Goal: Task Accomplishment & Management: Manage account settings

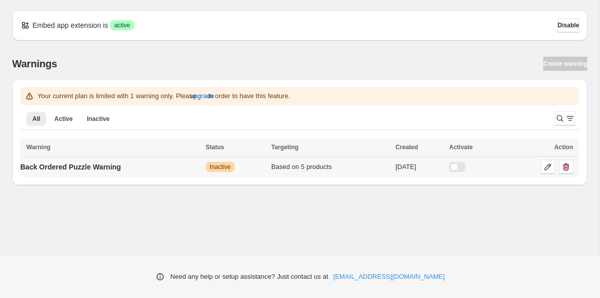
drag, startPoint x: 470, startPoint y: 165, endPoint x: 420, endPoint y: 203, distance: 62.5
click at [465, 165] on div at bounding box center [457, 167] width 16 height 10
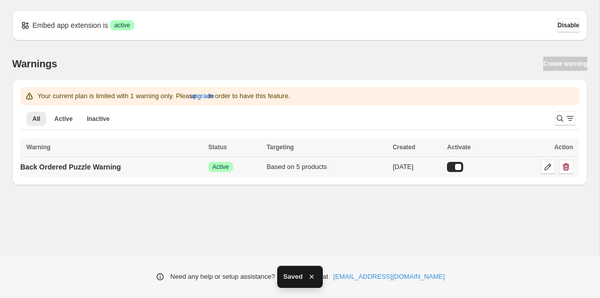
click at [163, 169] on td "Back Ordered Puzzle Warning" at bounding box center [112, 167] width 185 height 21
click at [304, 166] on div "Based on 5 products" at bounding box center [327, 167] width 120 height 10
click at [546, 166] on icon at bounding box center [548, 167] width 10 height 10
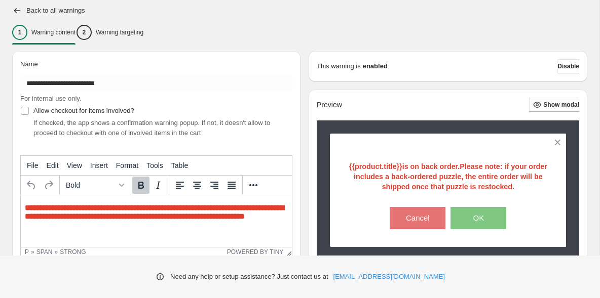
scroll to position [70, 0]
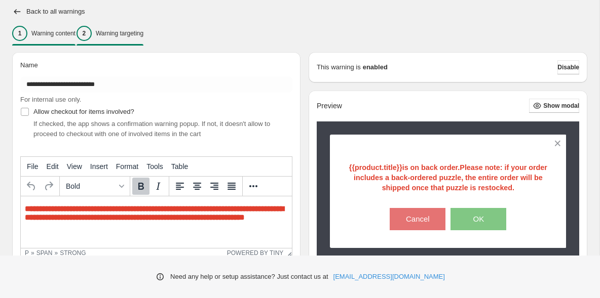
click at [124, 38] on div "2 Warning targeting" at bounding box center [110, 33] width 67 height 15
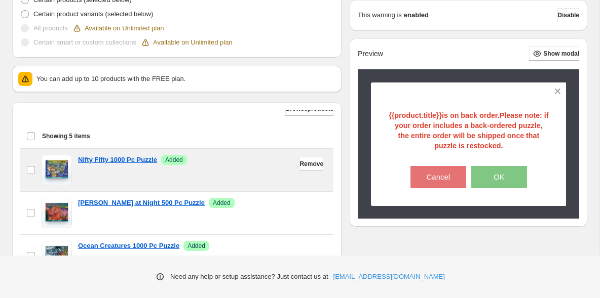
scroll to position [311, 0]
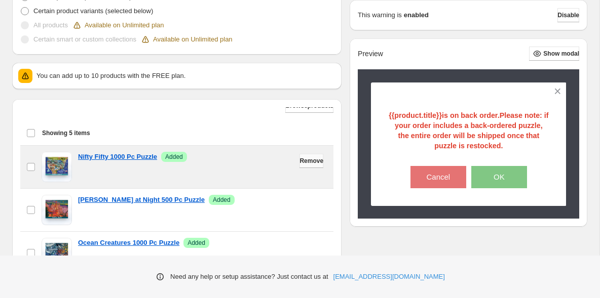
click at [309, 163] on span "Remove" at bounding box center [311, 161] width 24 height 8
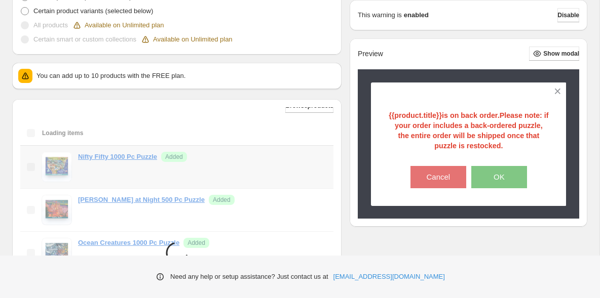
scroll to position [0, 0]
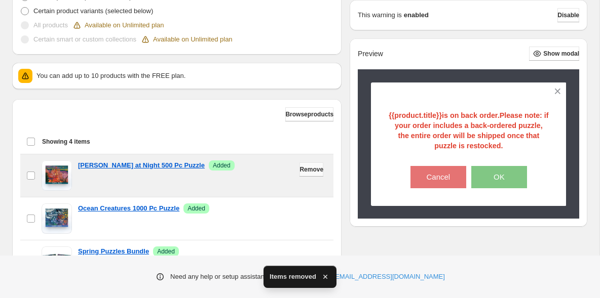
click at [301, 169] on span "Remove" at bounding box center [311, 170] width 24 height 8
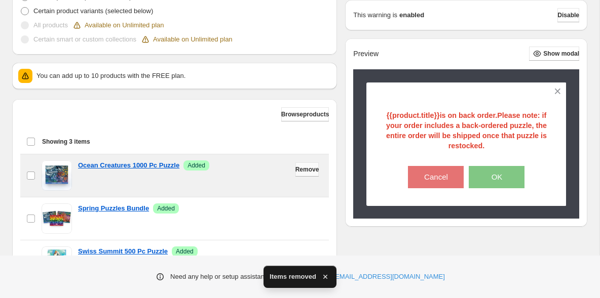
click at [300, 172] on span "Remove" at bounding box center [307, 170] width 24 height 8
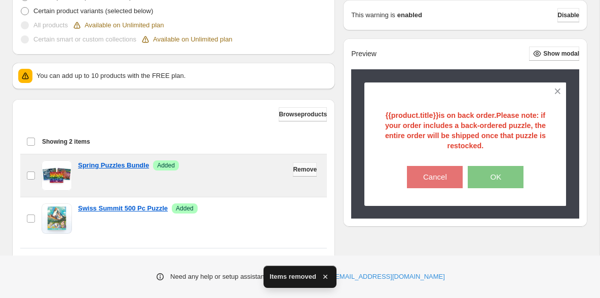
click at [305, 171] on span "Remove" at bounding box center [305, 170] width 24 height 8
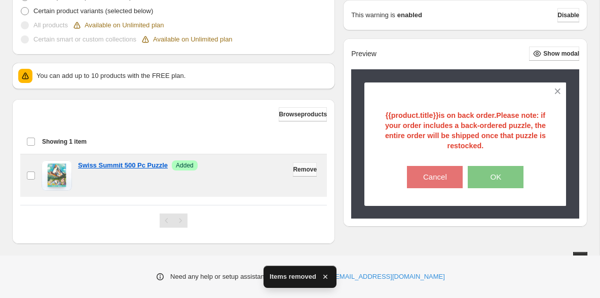
click at [315, 174] on button "Remove" at bounding box center [305, 170] width 24 height 14
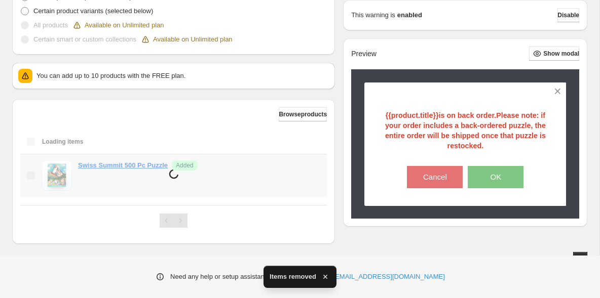
scroll to position [273, 0]
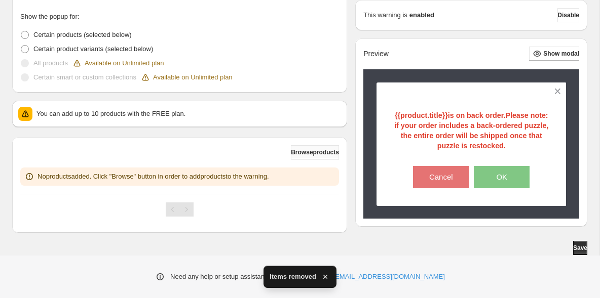
click at [314, 150] on span "Browse products" at bounding box center [315, 152] width 48 height 8
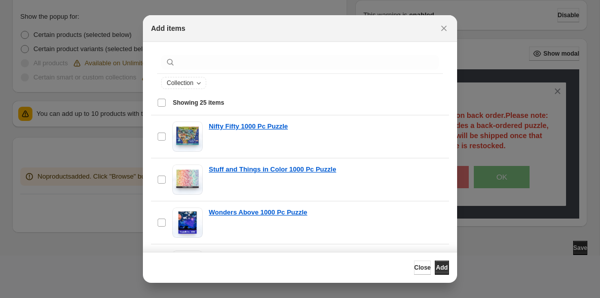
scroll to position [0, 0]
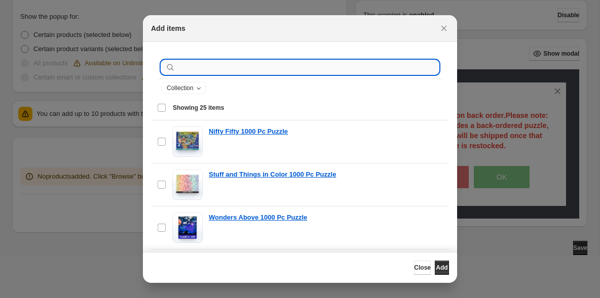
click at [272, 69] on input ":r1a:" at bounding box center [307, 67] width 261 height 14
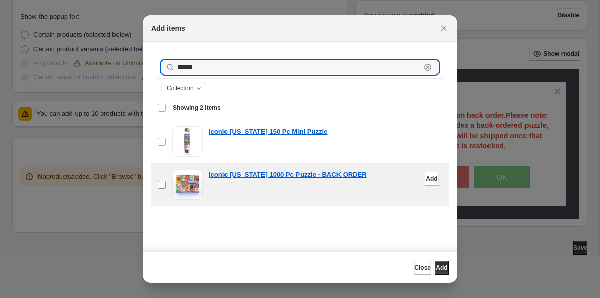
type input "******"
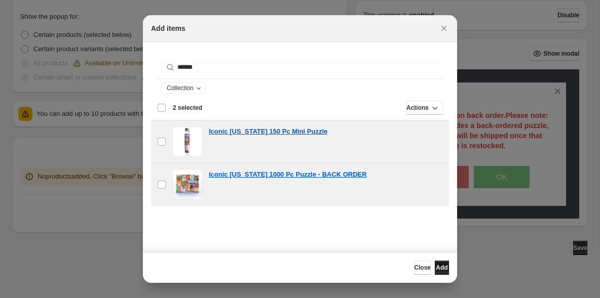
click at [437, 267] on span "Add" at bounding box center [442, 268] width 12 height 8
